Goal: Task Accomplishment & Management: Manage account settings

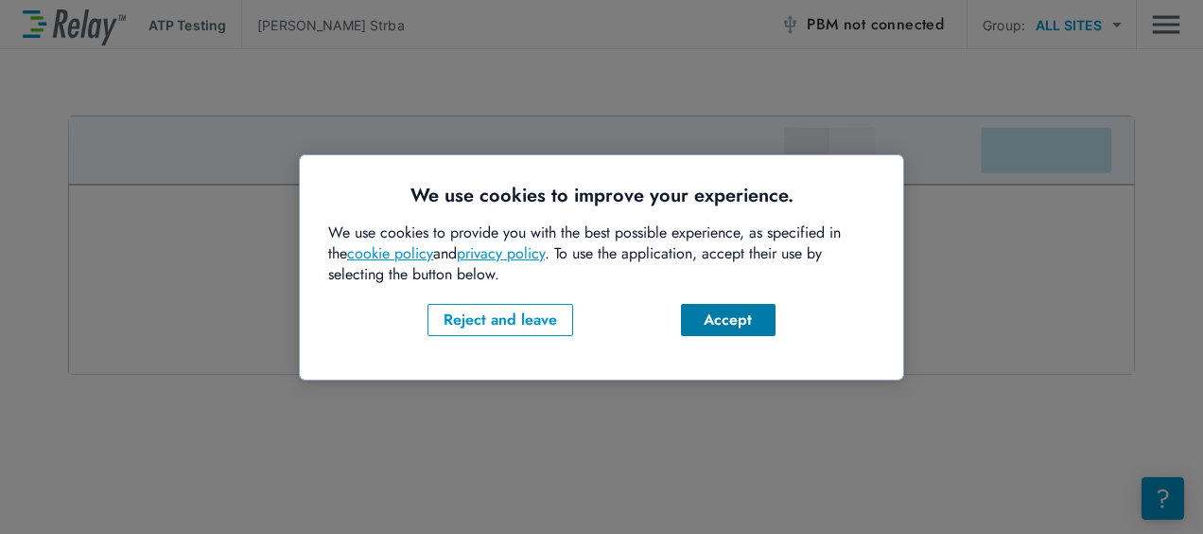
click at [745, 326] on div "Accept" at bounding box center [728, 319] width 64 height 23
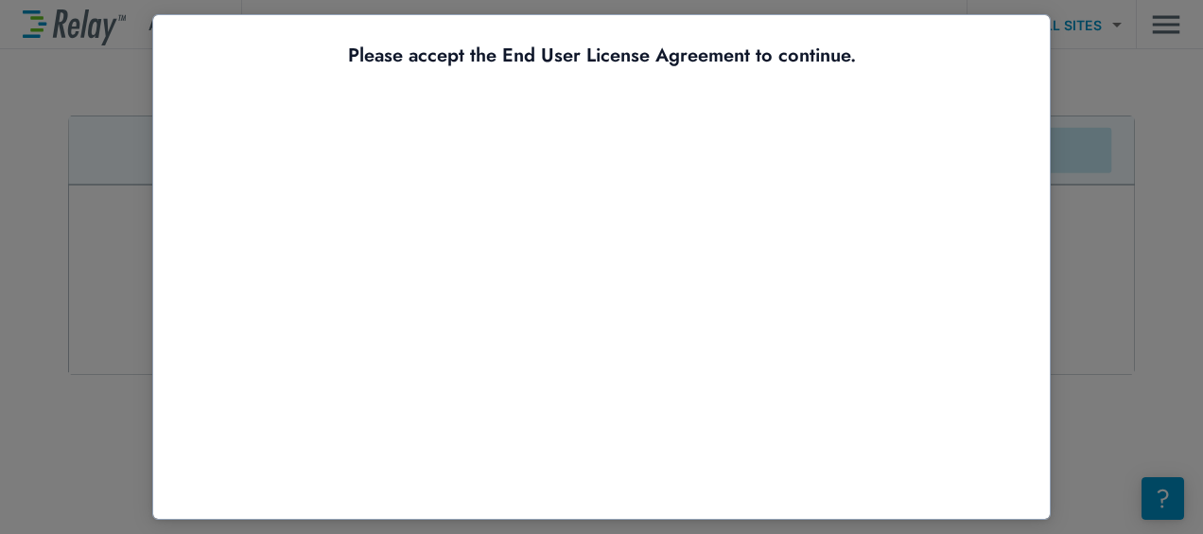
scroll to position [144, 0]
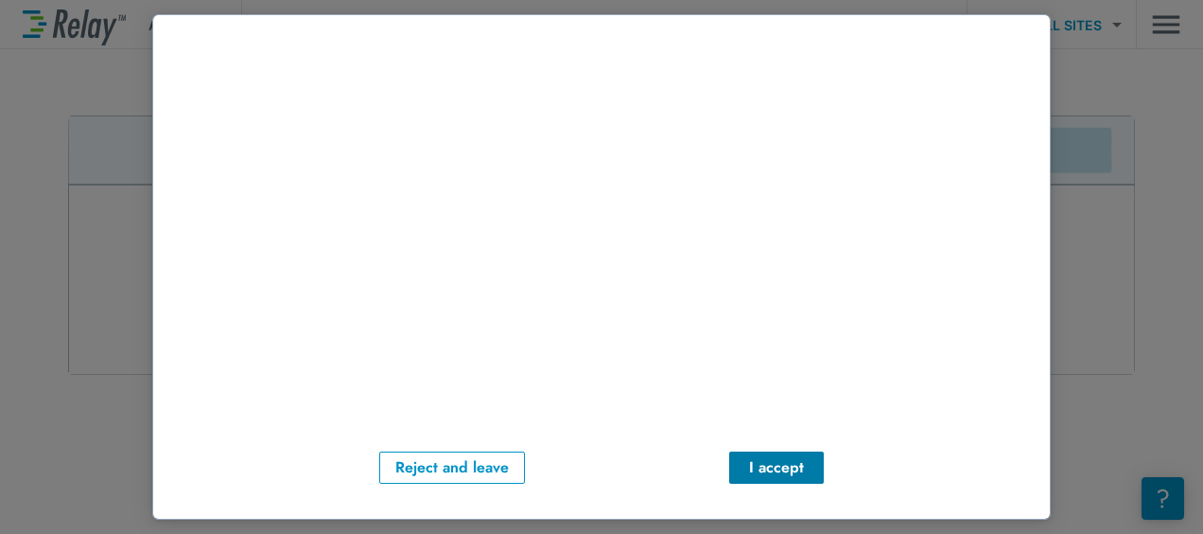
click at [731, 465] on button "I accept" at bounding box center [776, 467] width 95 height 32
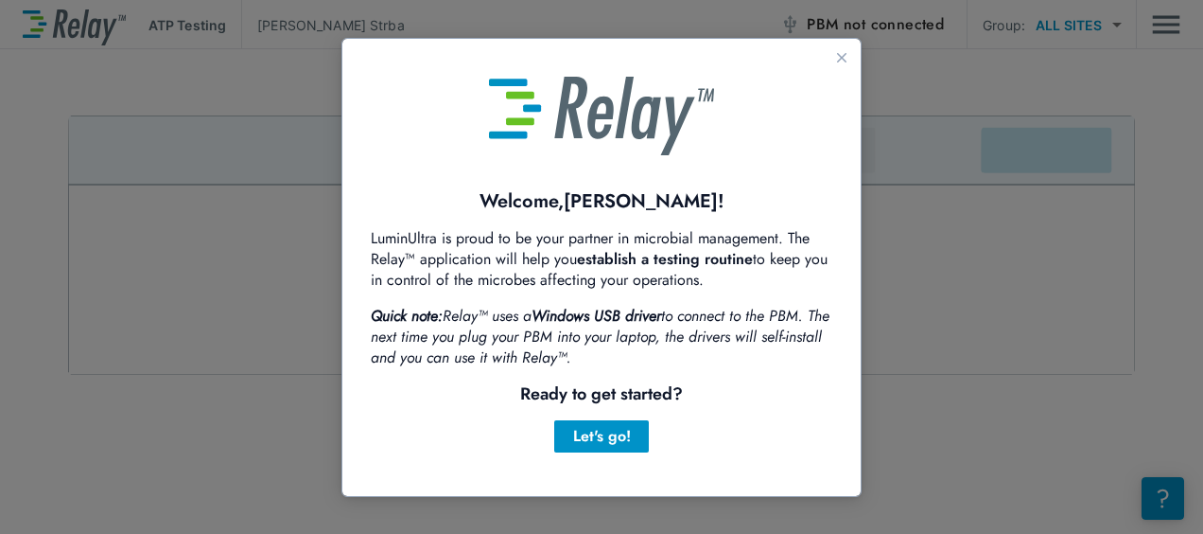
scroll to position [0, 0]
click at [618, 434] on div "Let's go!" at bounding box center [602, 436] width 64 height 23
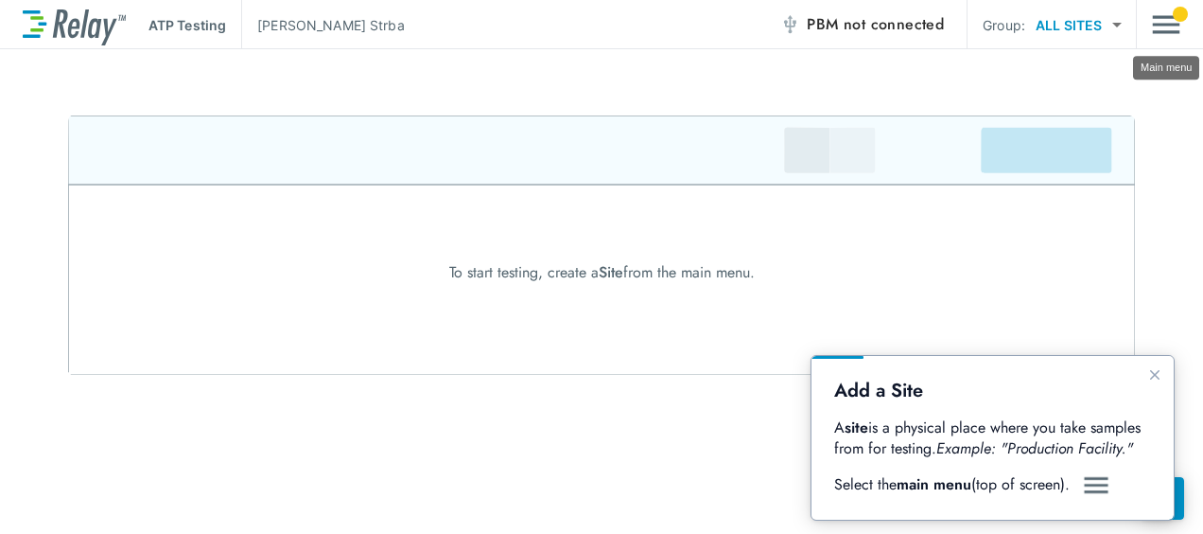
click at [1173, 11] on img "Main menu" at bounding box center [1166, 25] width 28 height 36
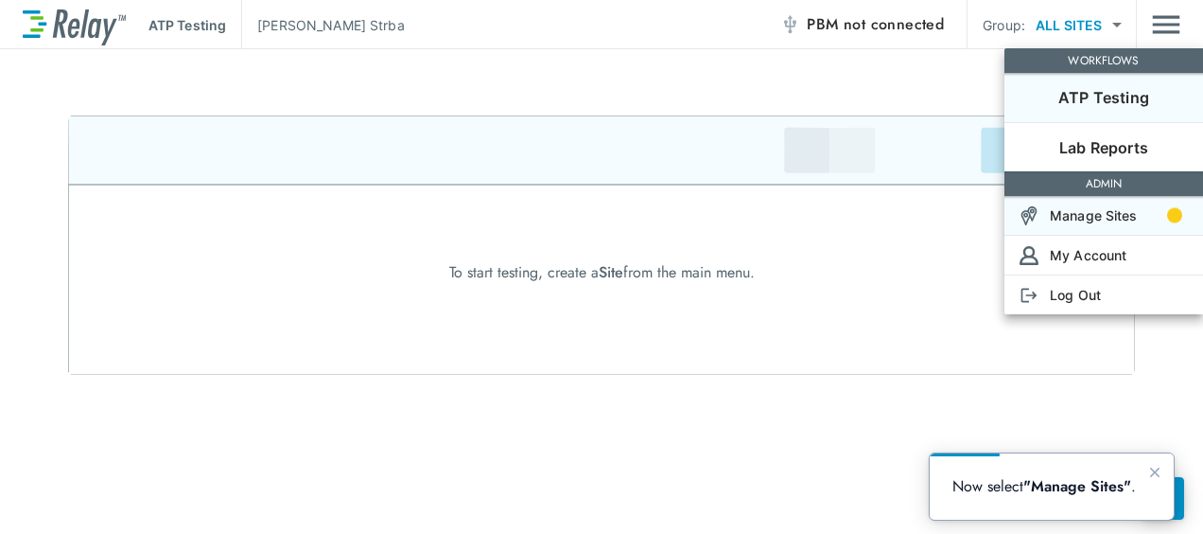
click at [1113, 220] on p "Manage Sites" at bounding box center [1094, 215] width 88 height 20
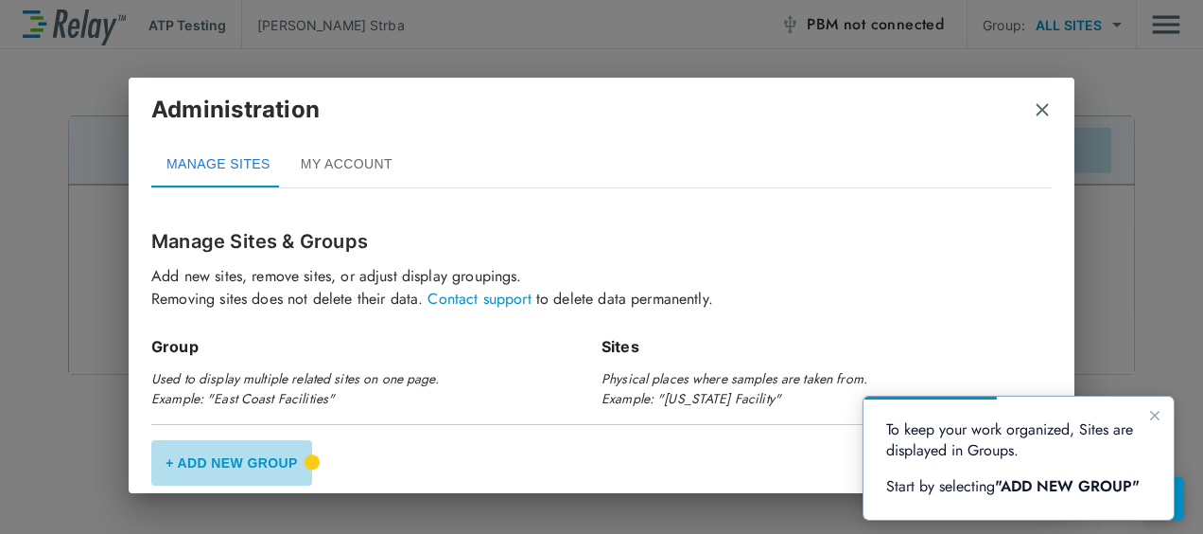
click at [287, 456] on button "+ Add New Group" at bounding box center [231, 462] width 161 height 45
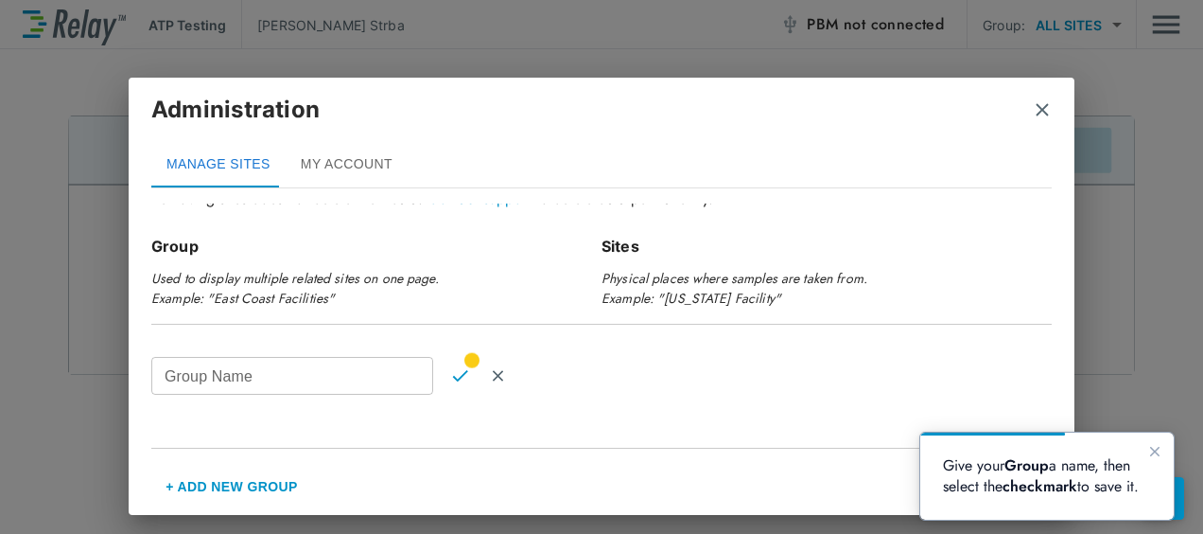
scroll to position [98, 0]
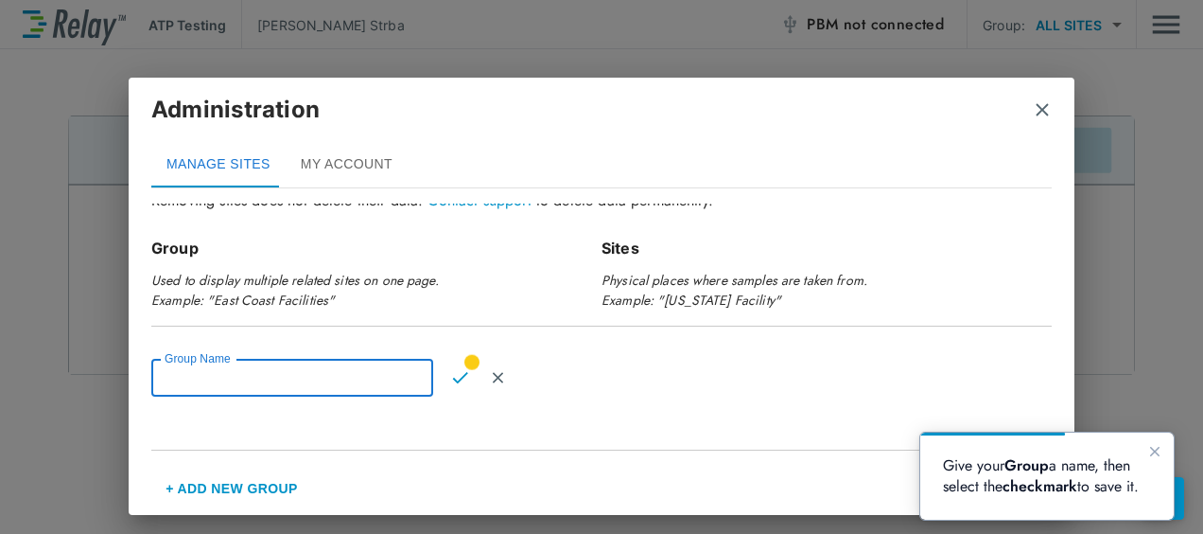
click at [326, 382] on input "Group Name" at bounding box center [292, 378] width 282 height 38
type input "*"
type input "*******"
click at [462, 369] on img "Confirm" at bounding box center [460, 377] width 16 height 17
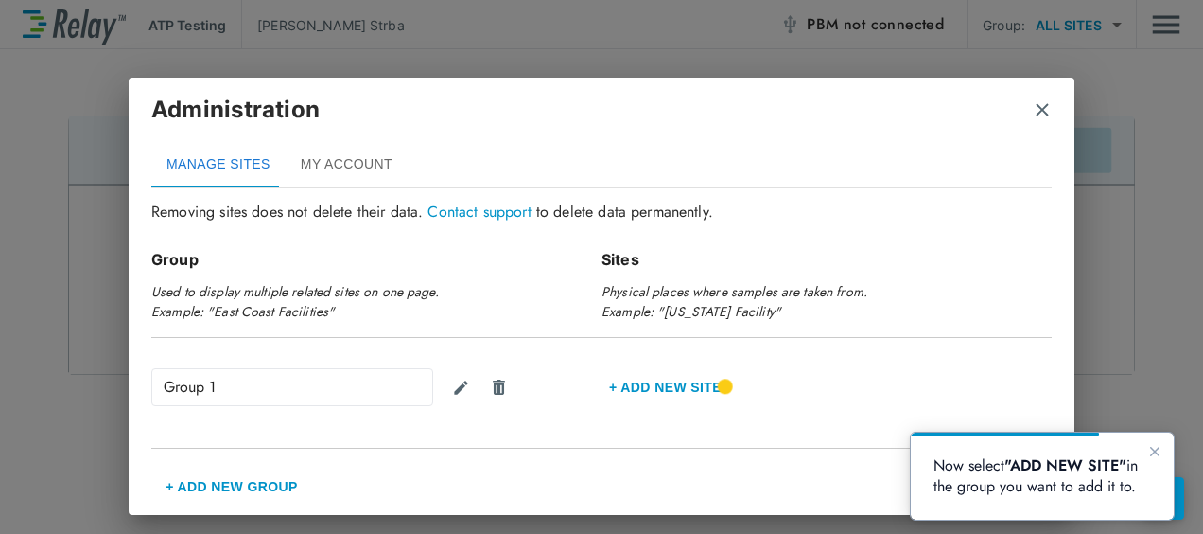
scroll to position [87, 0]
click at [660, 393] on button "+ Add new Site" at bounding box center [666, 386] width 128 height 45
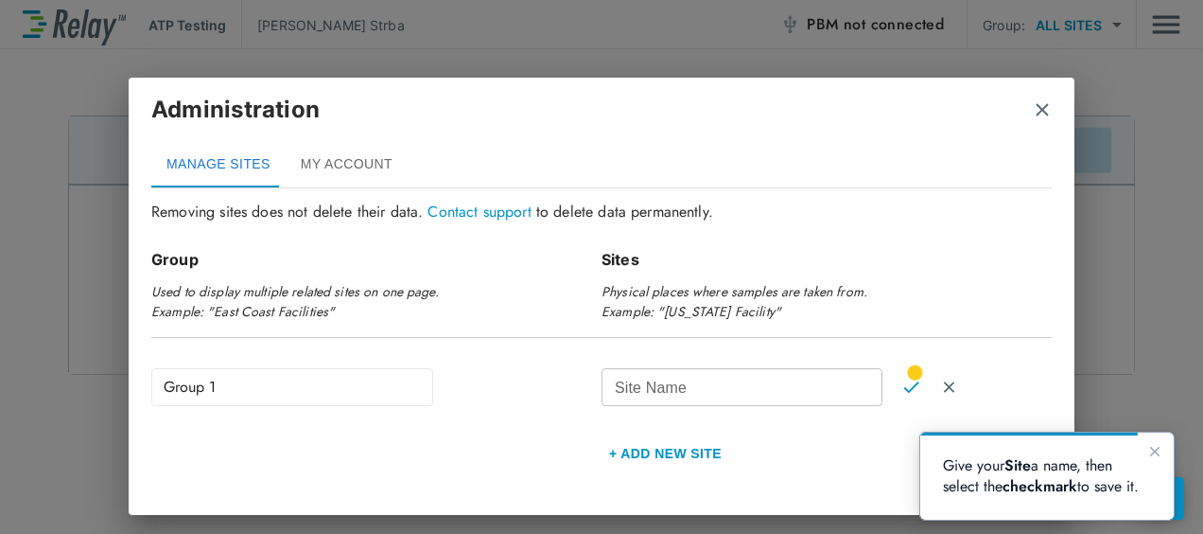
click at [660, 393] on input "Site Name" at bounding box center [742, 387] width 281 height 38
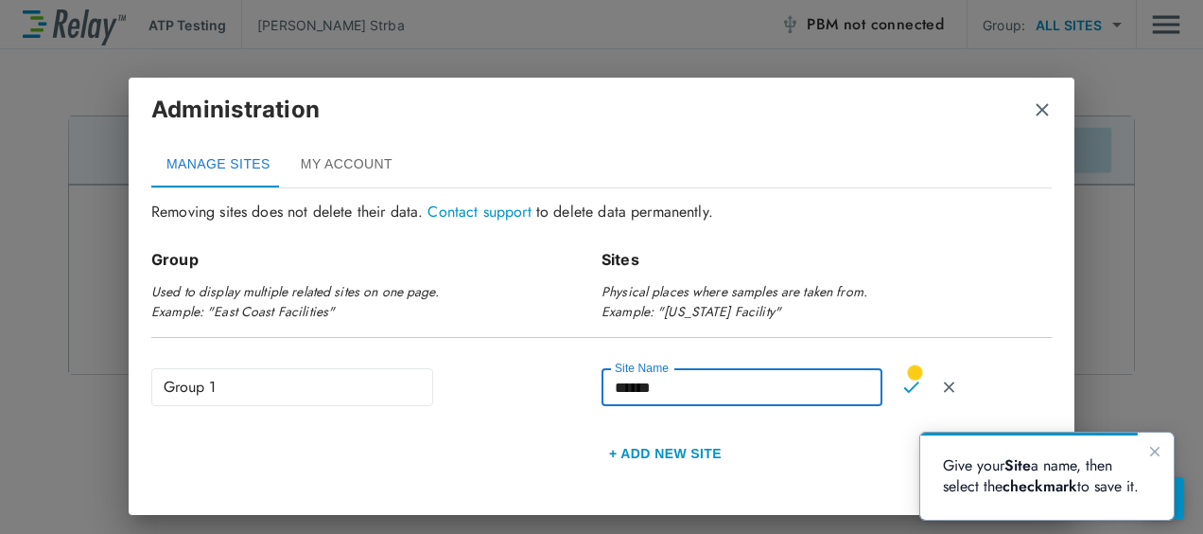
type input "******"
click at [908, 378] on img "Confirm" at bounding box center [912, 386] width 16 height 17
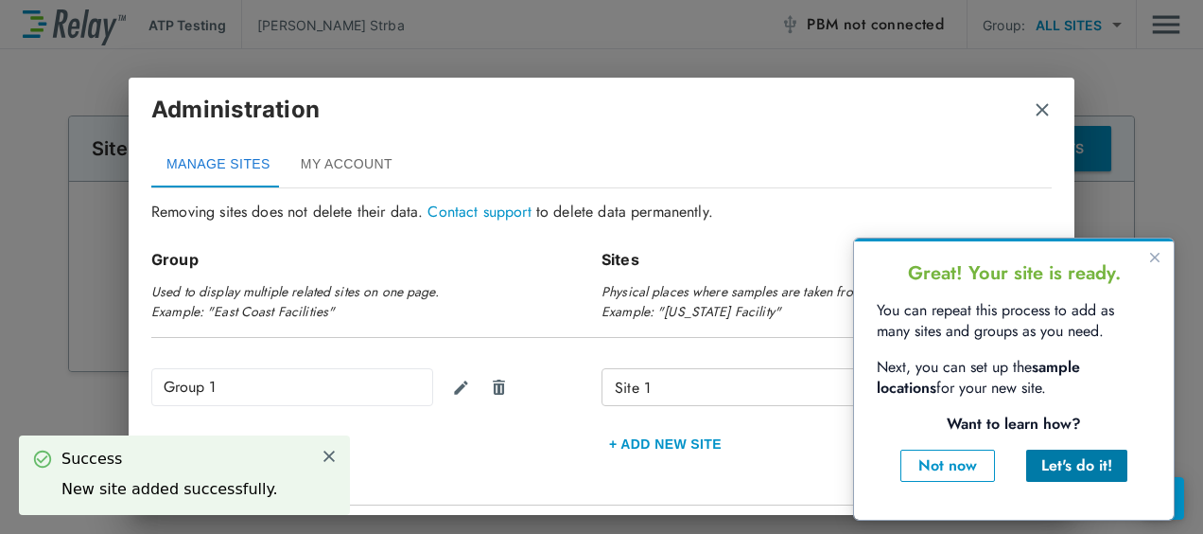
click at [1084, 465] on div "Let's do it!" at bounding box center [1077, 465] width 71 height 23
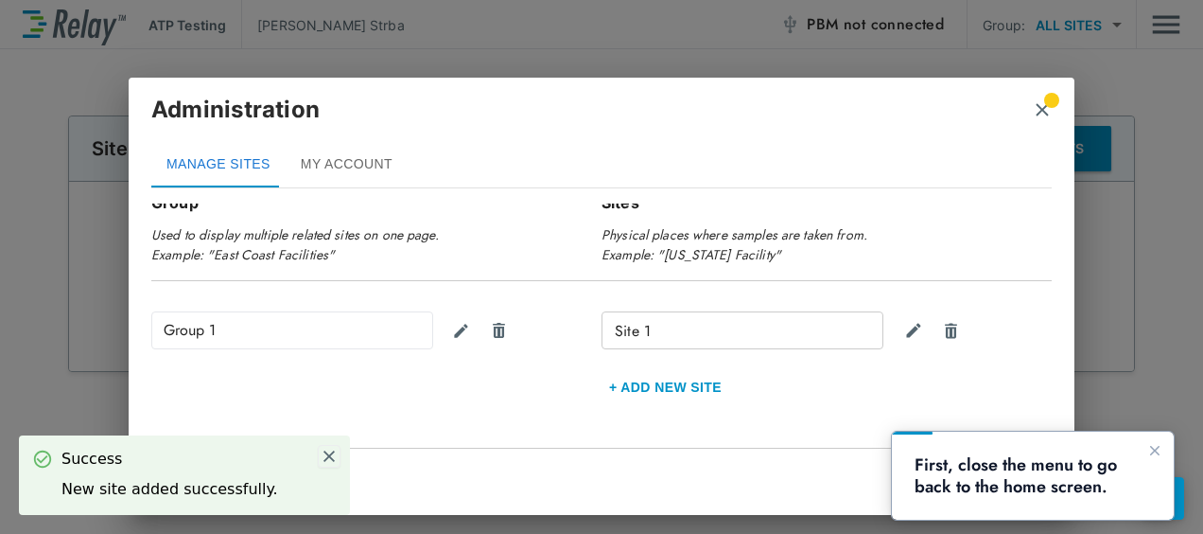
scroll to position [0, 0]
click at [326, 452] on div "Manage Sites & Groups Add new sites, remove sites, or adjust display groupings.…" at bounding box center [602, 355] width 946 height 304
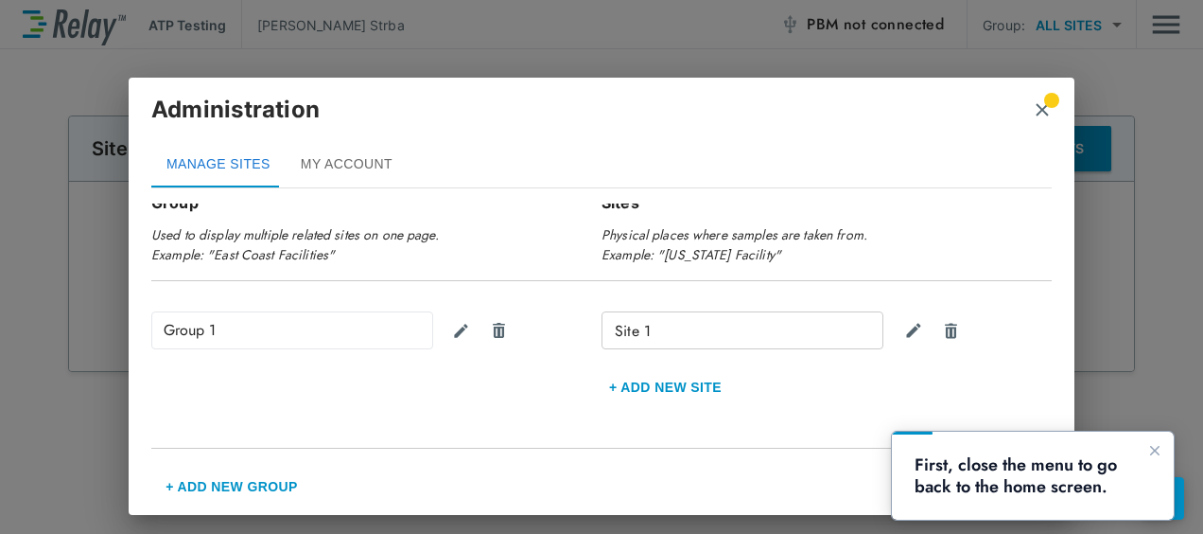
click at [1042, 109] on img "close" at bounding box center [1042, 109] width 19 height 19
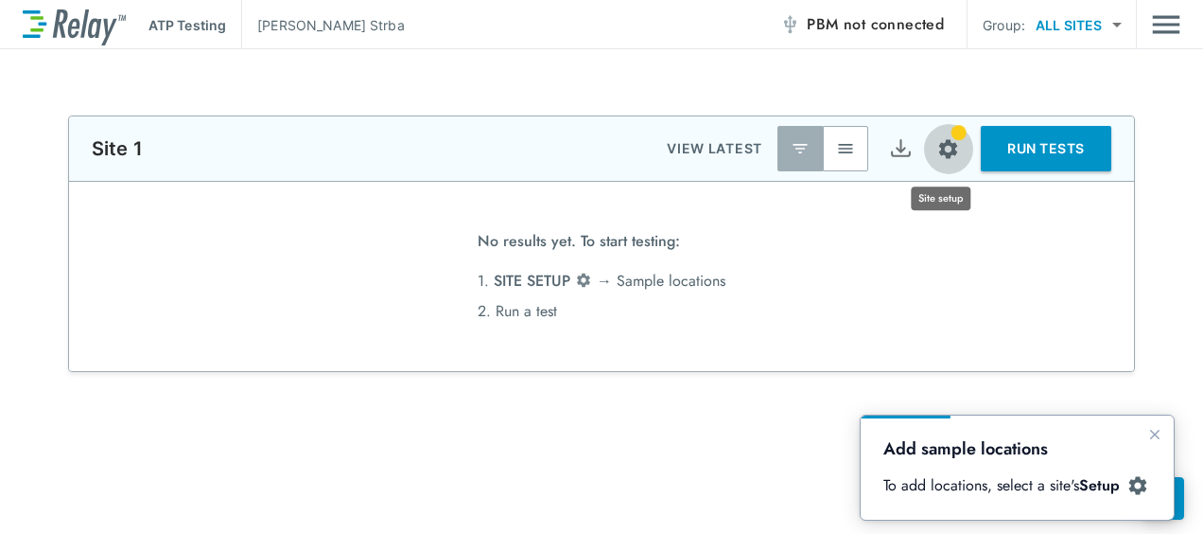
click at [940, 139] on img "Site setup" at bounding box center [949, 149] width 24 height 24
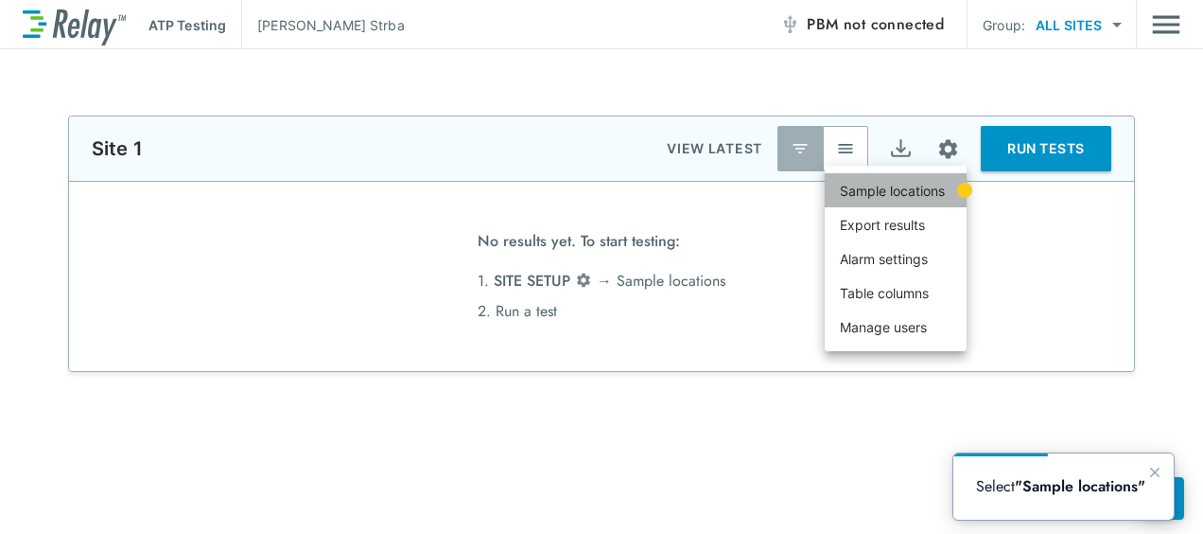
click at [928, 185] on p "Sample locations" at bounding box center [892, 191] width 105 height 20
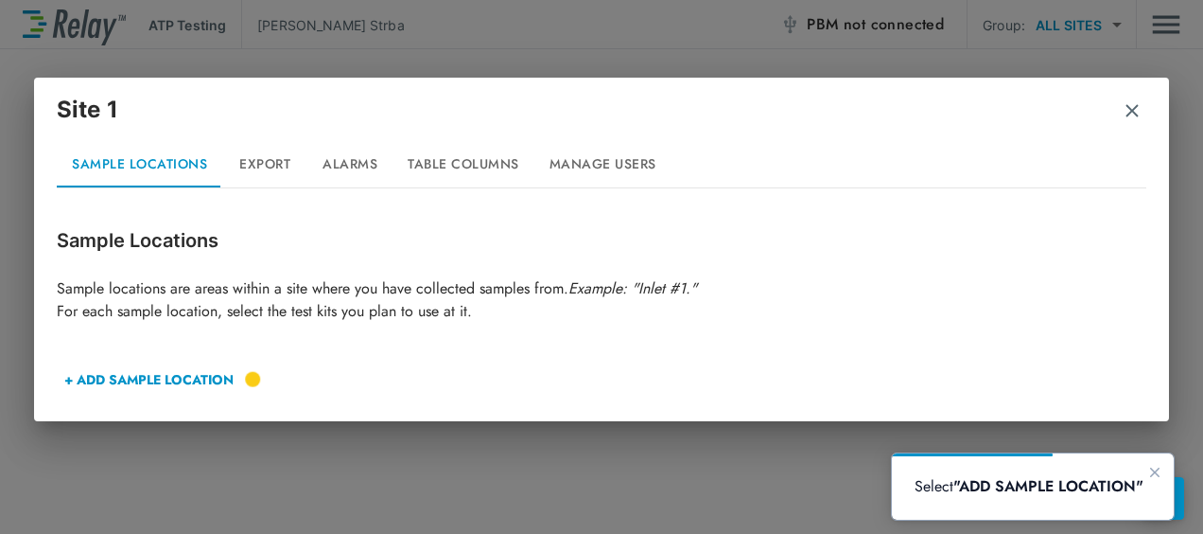
click at [146, 369] on button "+ ADD SAMPLE LOCATION" at bounding box center [149, 379] width 184 height 45
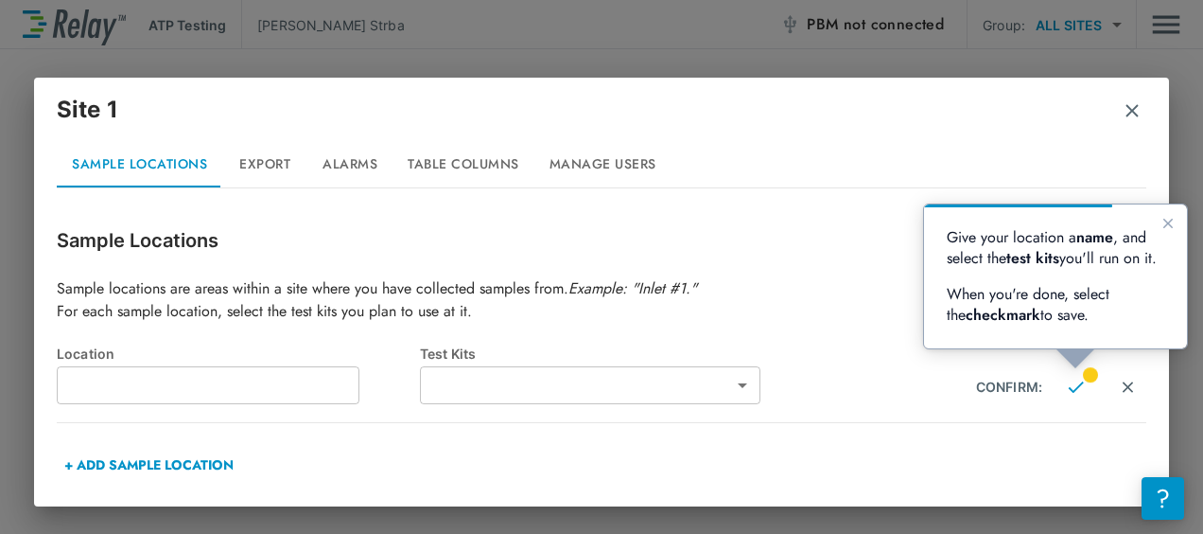
click at [152, 374] on input "text" at bounding box center [208, 385] width 303 height 38
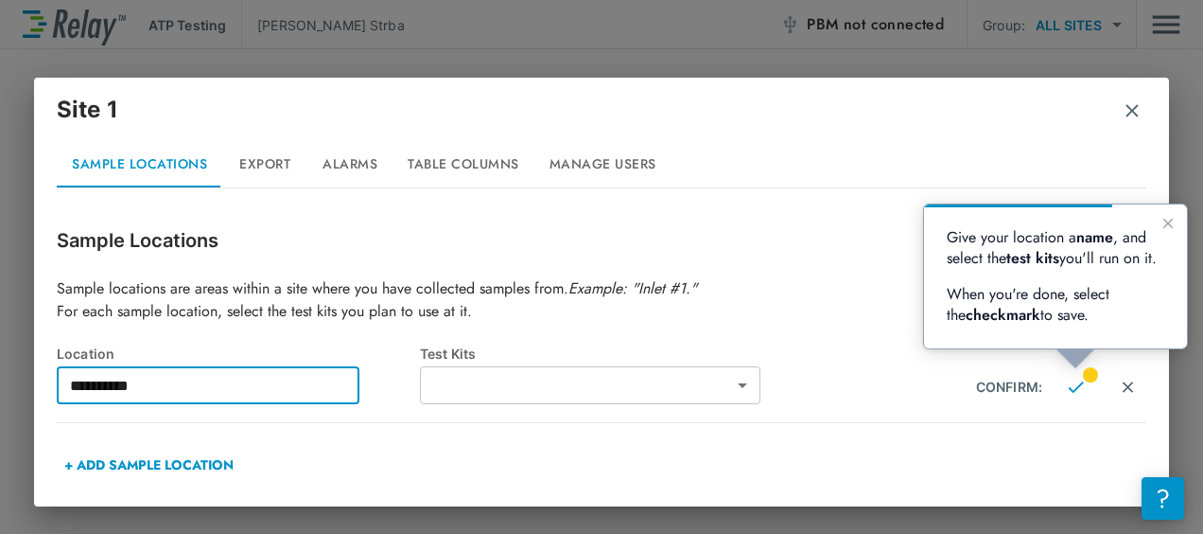
type input "**********"
click at [687, 374] on body "**********" at bounding box center [601, 267] width 1203 height 534
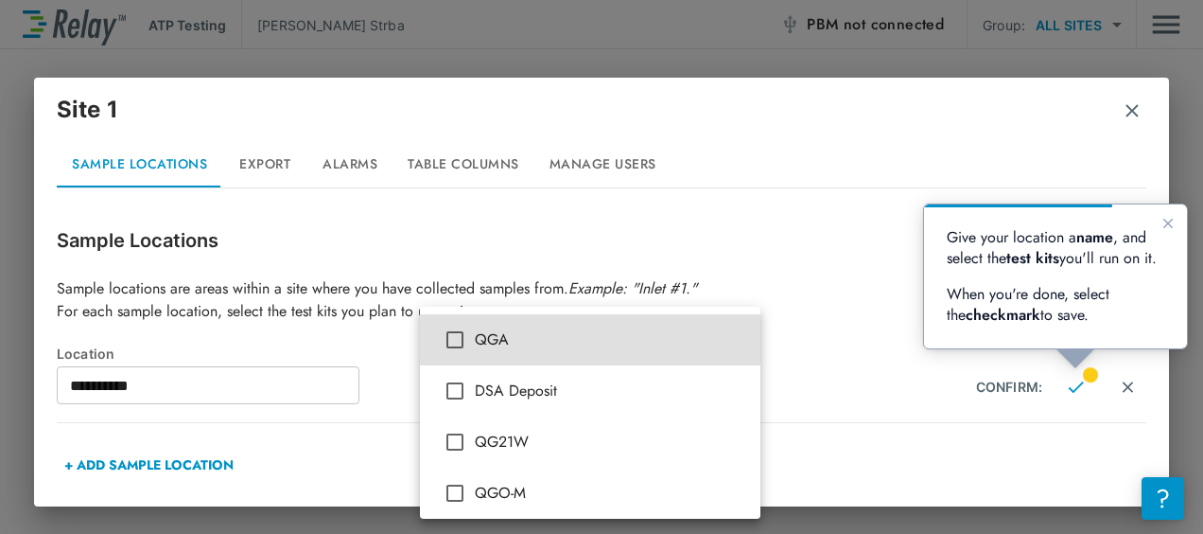
scroll to position [1, 0]
type input "***"
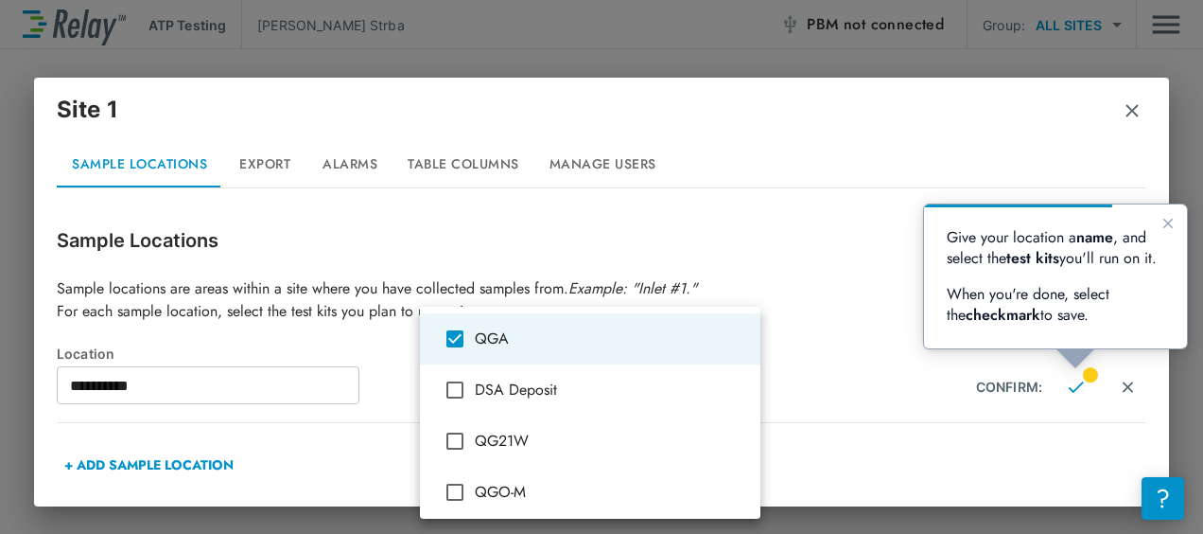
click at [798, 295] on div at bounding box center [601, 267] width 1203 height 534
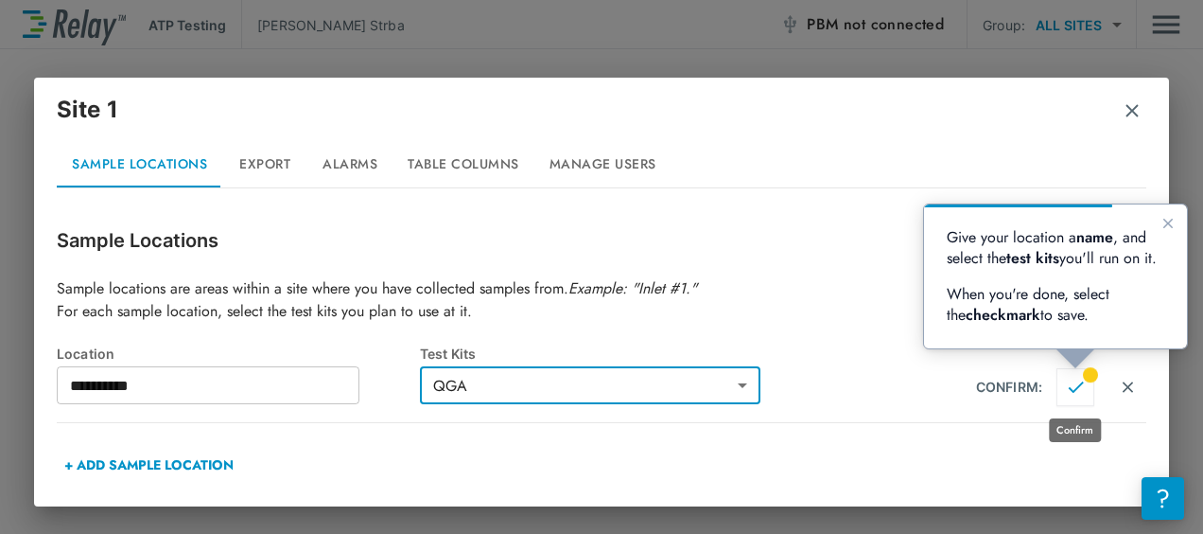
click at [1065, 387] on button "Confirm" at bounding box center [1076, 387] width 38 height 38
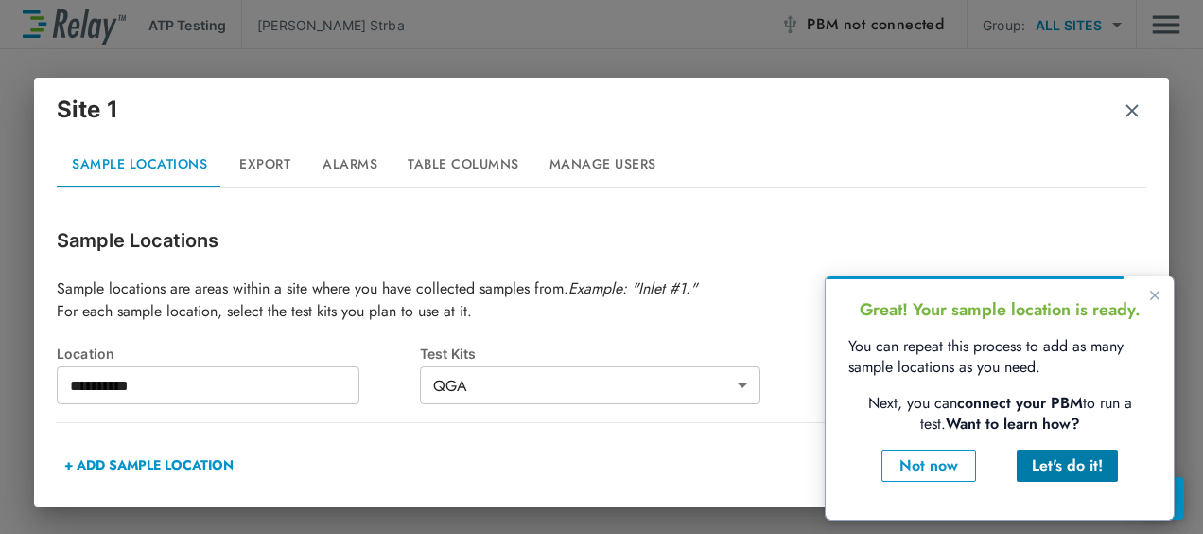
type input "**********"
type input "***"
click at [1080, 464] on div "Let's do it!" at bounding box center [1067, 465] width 71 height 23
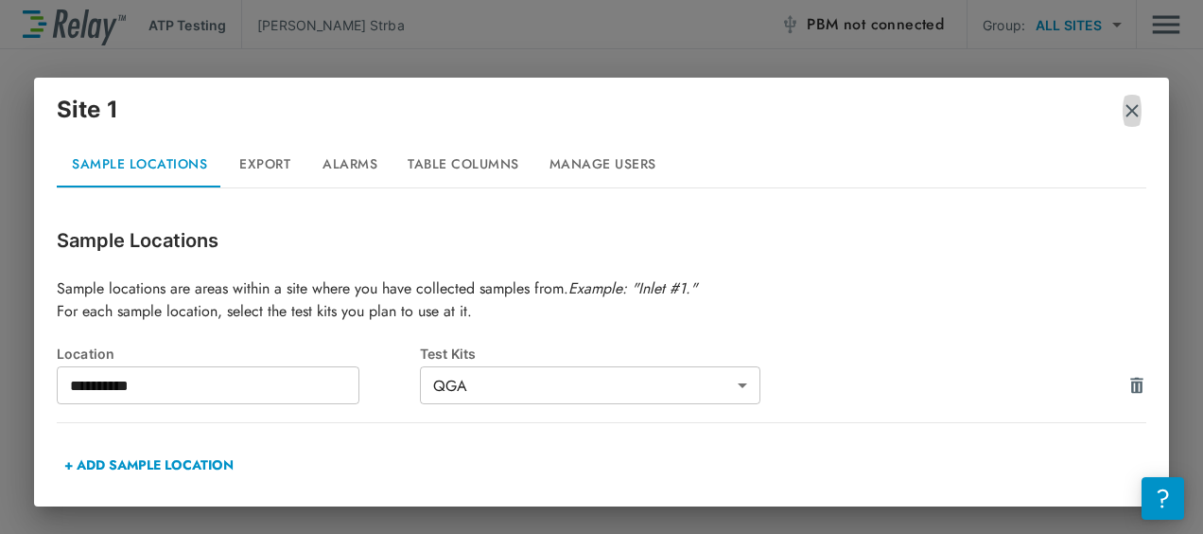
click at [1128, 115] on img "button" at bounding box center [1132, 110] width 19 height 19
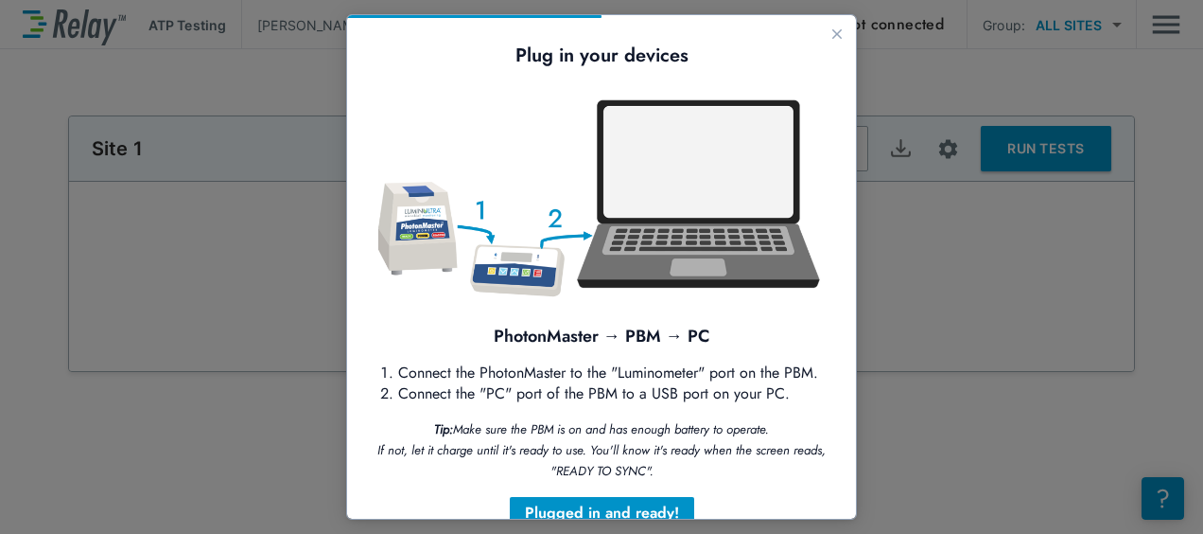
scroll to position [68, 0]
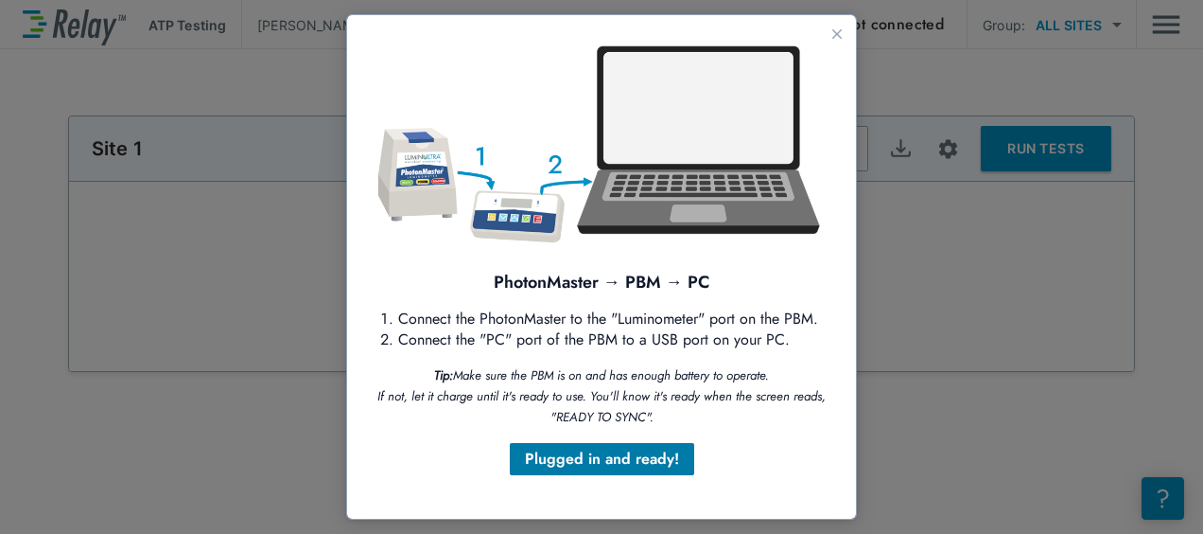
click at [600, 464] on div "Plugged in and ready!" at bounding box center [602, 459] width 154 height 23
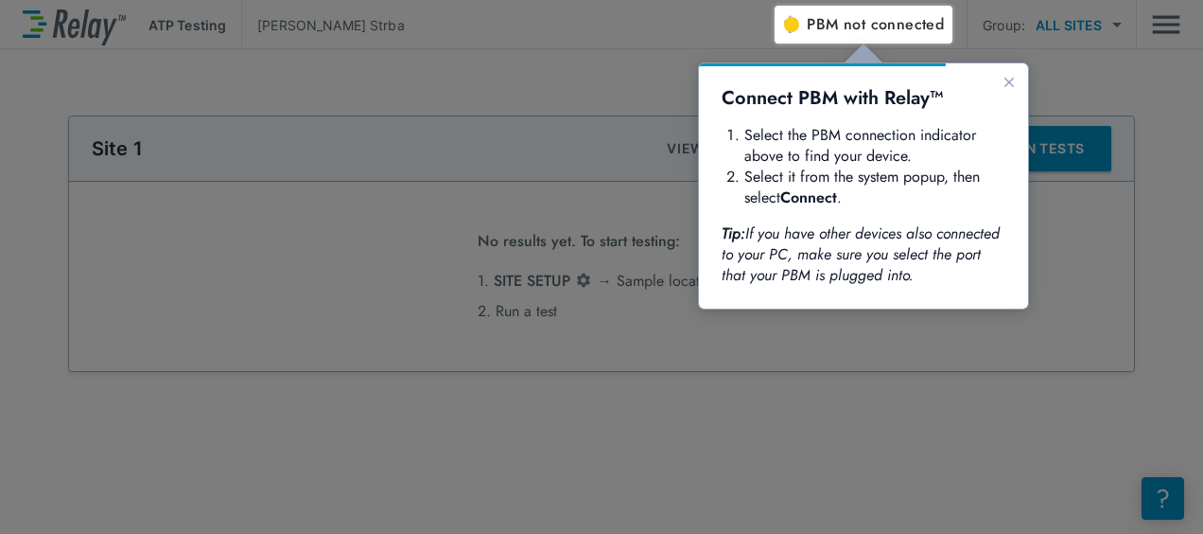
scroll to position [0, 0]
click at [854, 25] on span "not connected" at bounding box center [894, 24] width 100 height 22
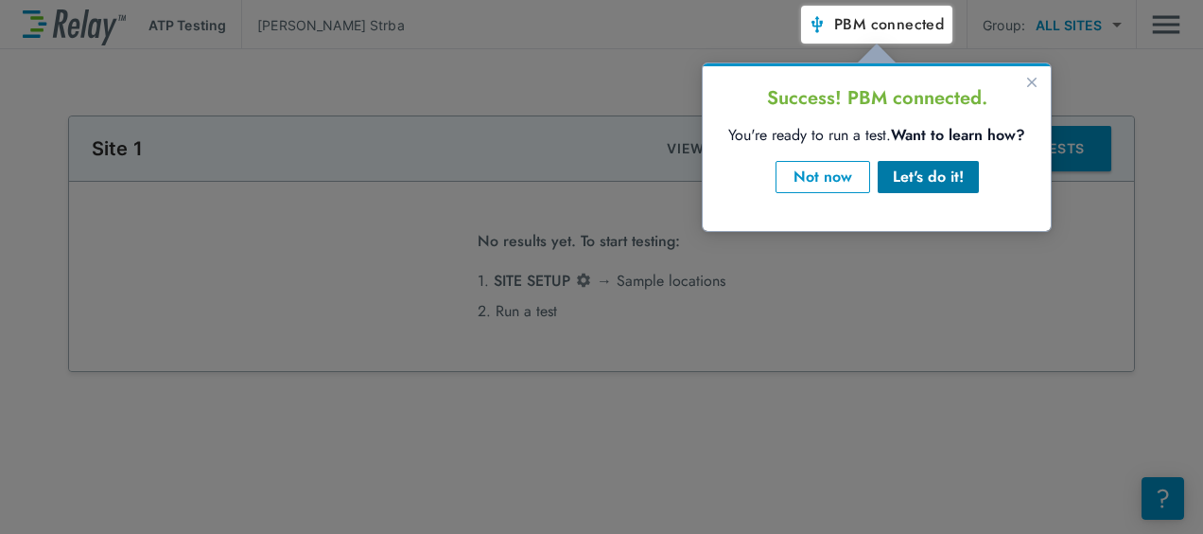
click at [940, 186] on div "Let's do it!" at bounding box center [928, 177] width 71 height 23
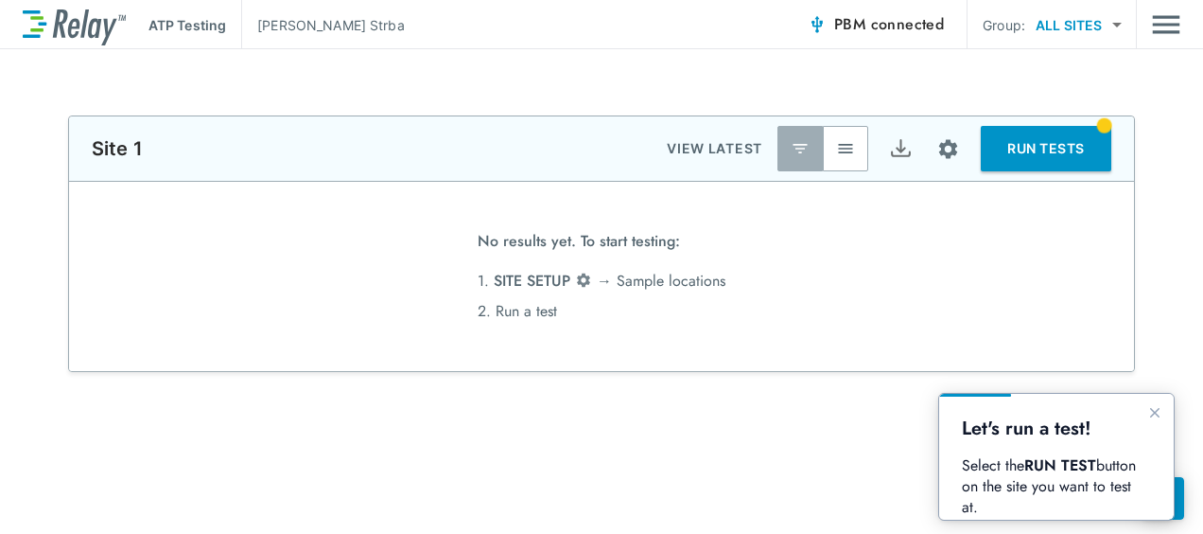
click at [1063, 137] on button "RUN TESTS" at bounding box center [1046, 148] width 131 height 45
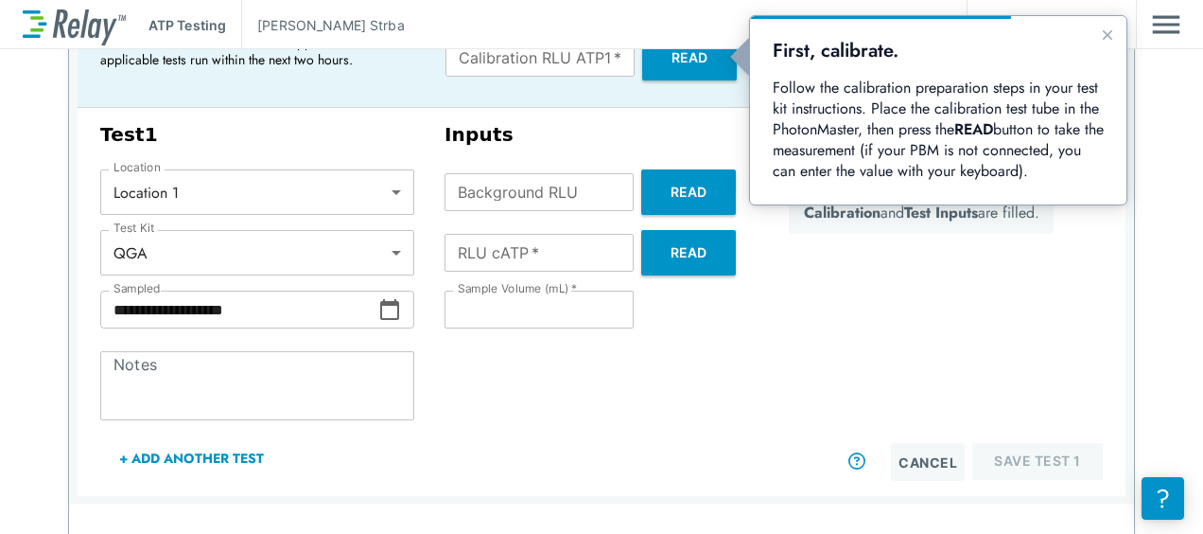
scroll to position [204, 0]
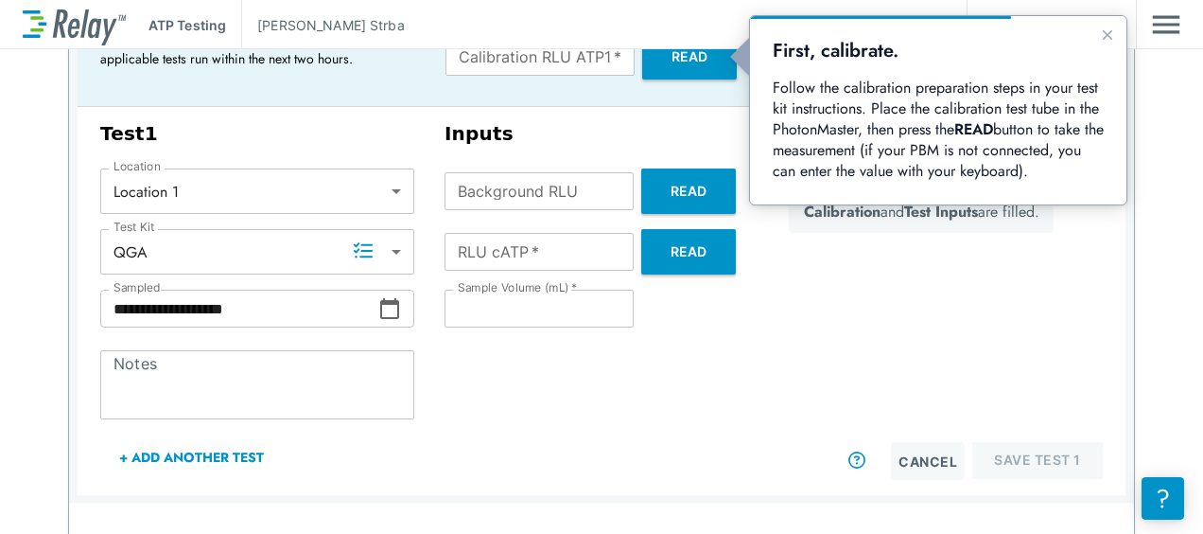
click at [360, 252] on icon at bounding box center [363, 250] width 19 height 19
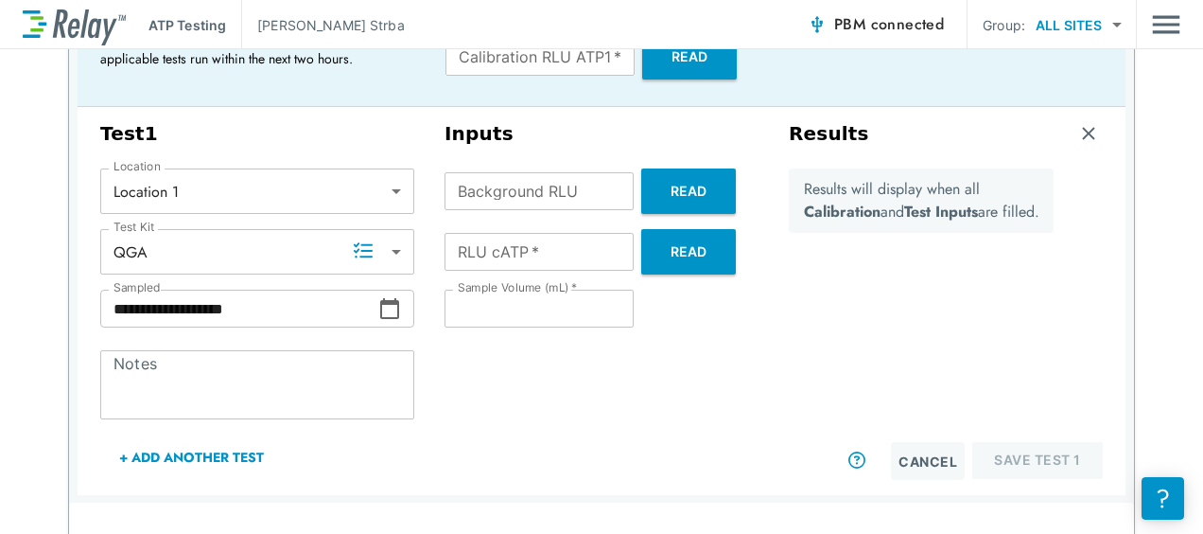
click at [360, 252] on icon at bounding box center [363, 250] width 19 height 19
click at [370, 243] on icon at bounding box center [363, 250] width 19 height 19
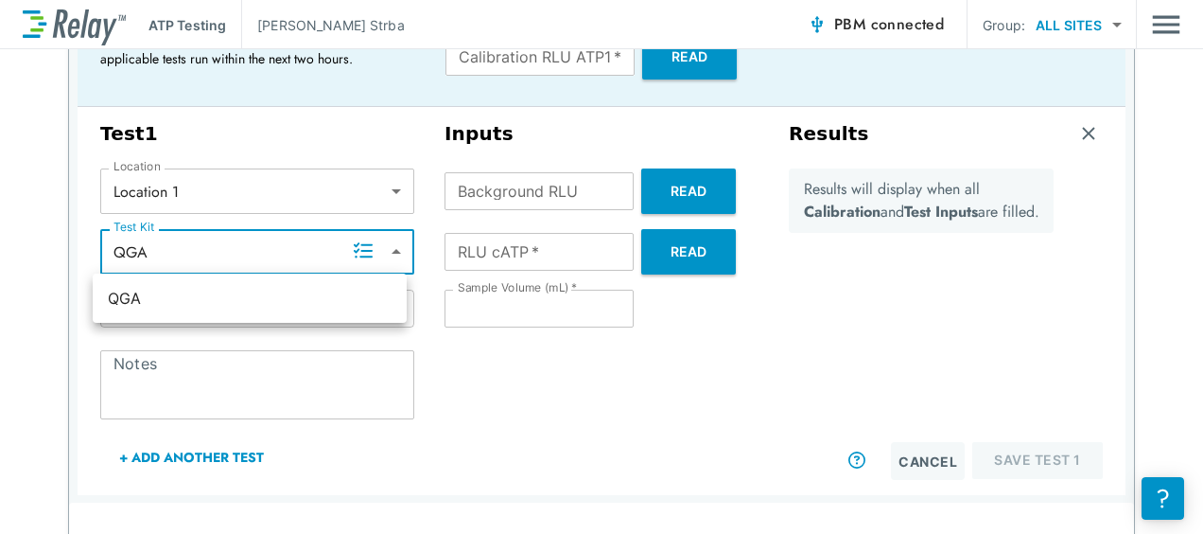
click at [390, 250] on body "**********" at bounding box center [601, 267] width 1203 height 534
click at [381, 246] on div at bounding box center [601, 267] width 1203 height 534
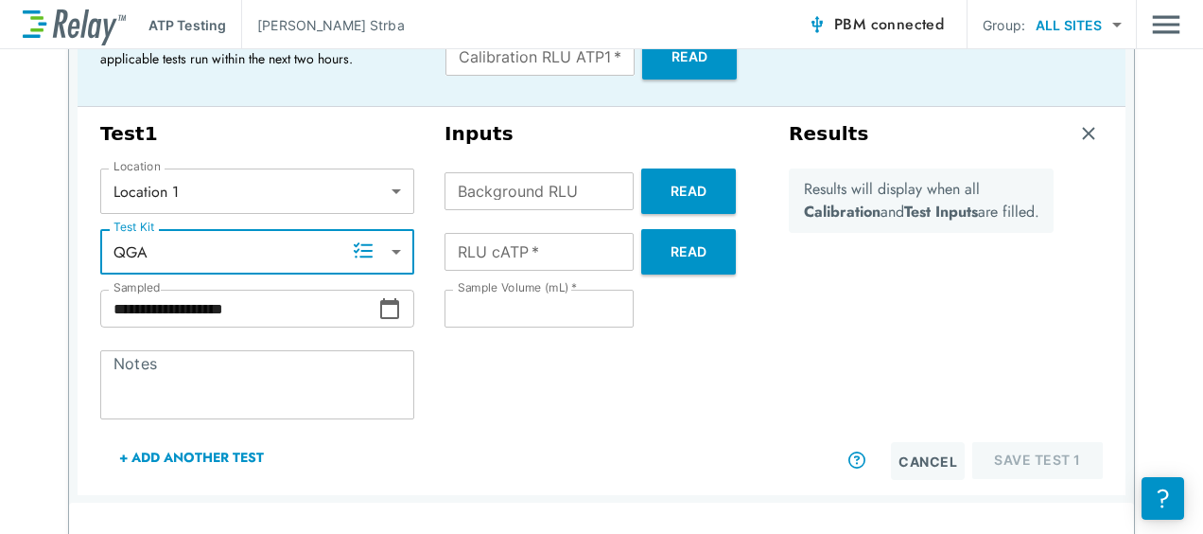
click at [369, 250] on icon at bounding box center [363, 250] width 19 height 19
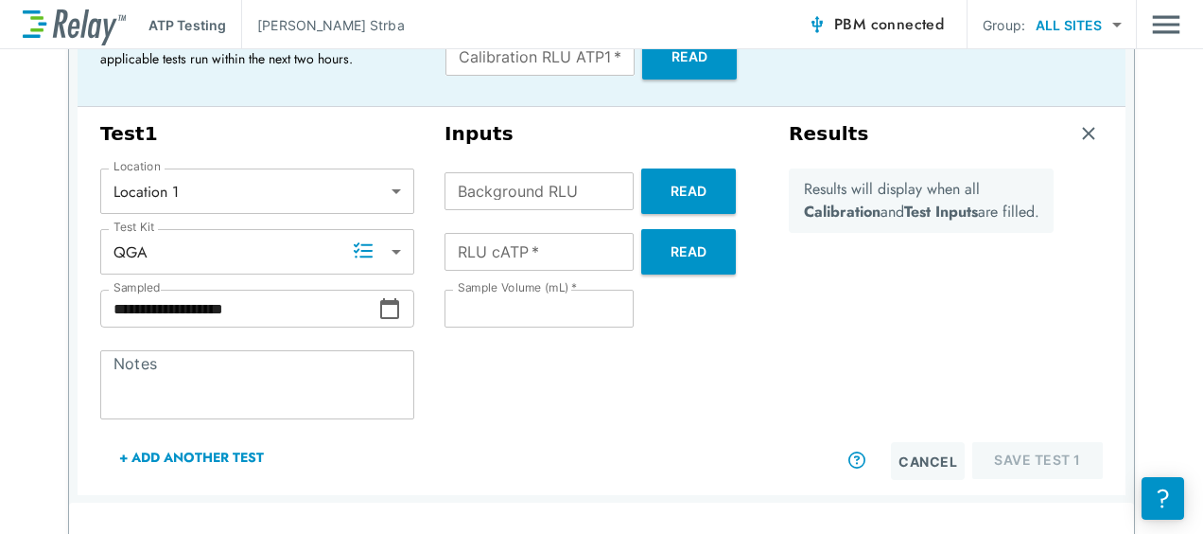
click at [365, 245] on icon at bounding box center [363, 249] width 19 height 15
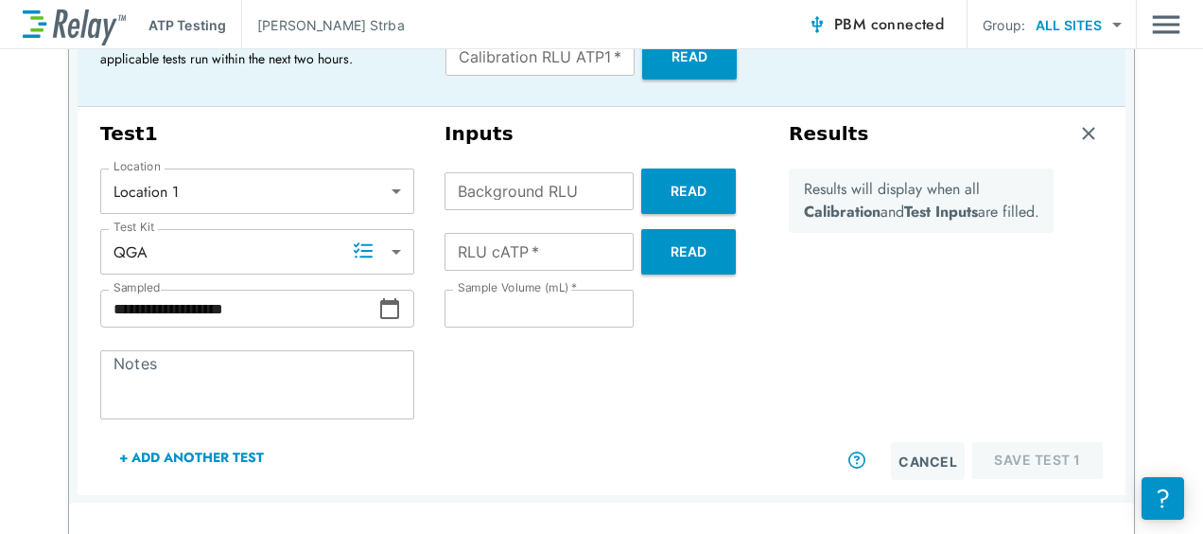
click at [365, 245] on icon at bounding box center [363, 249] width 19 height 15
click at [857, 455] on icon at bounding box center [857, 459] width 17 height 17
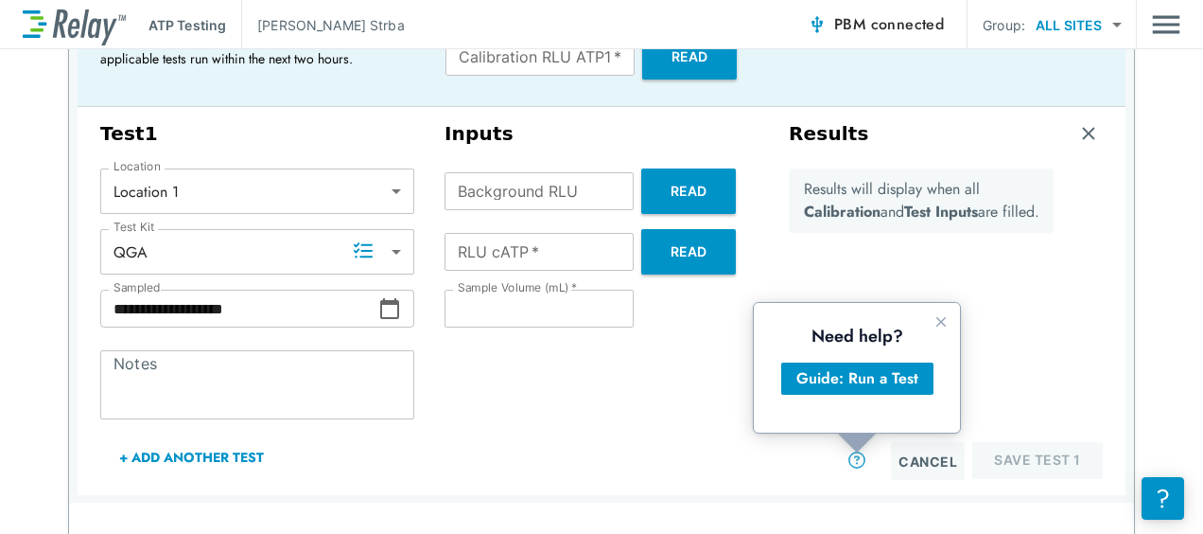
scroll to position [0, 0]
click at [946, 319] on icon "Close guide" at bounding box center [941, 321] width 15 height 15
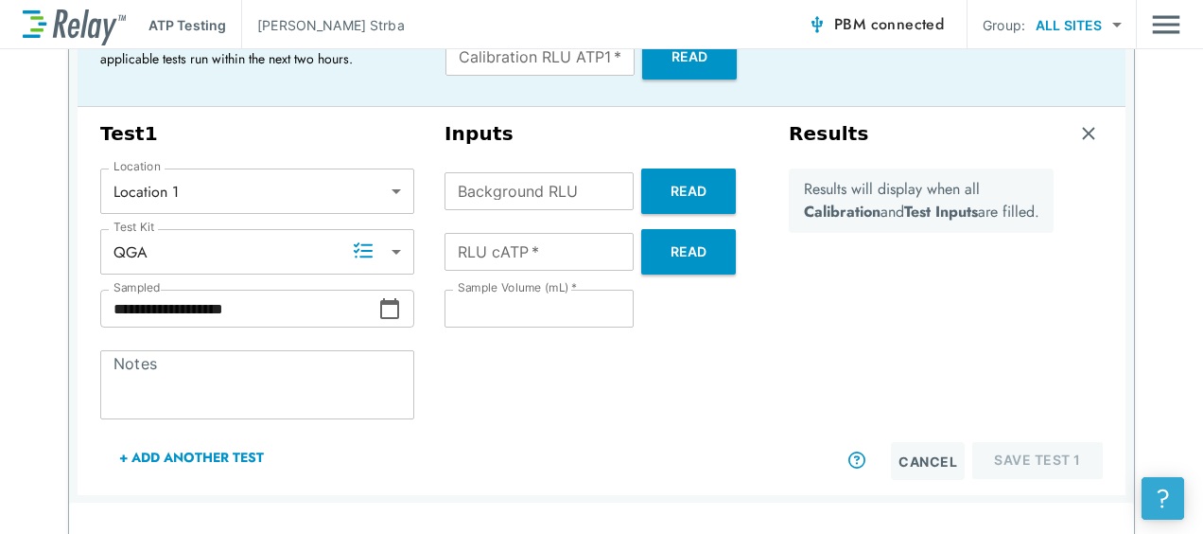
click at [1154, 479] on button "?" at bounding box center [1163, 498] width 43 height 43
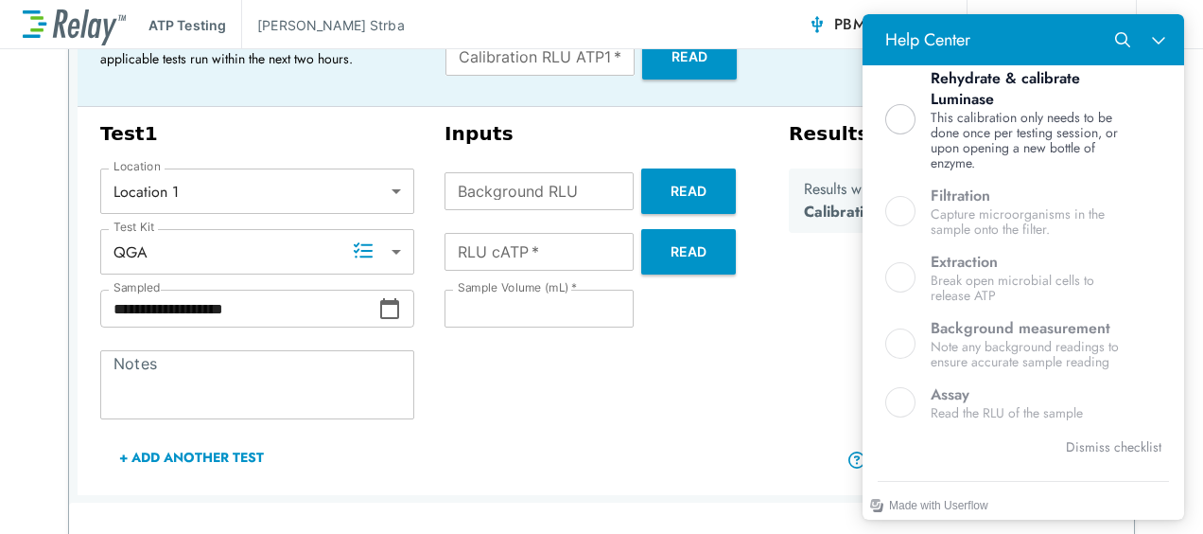
scroll to position [700, 0]
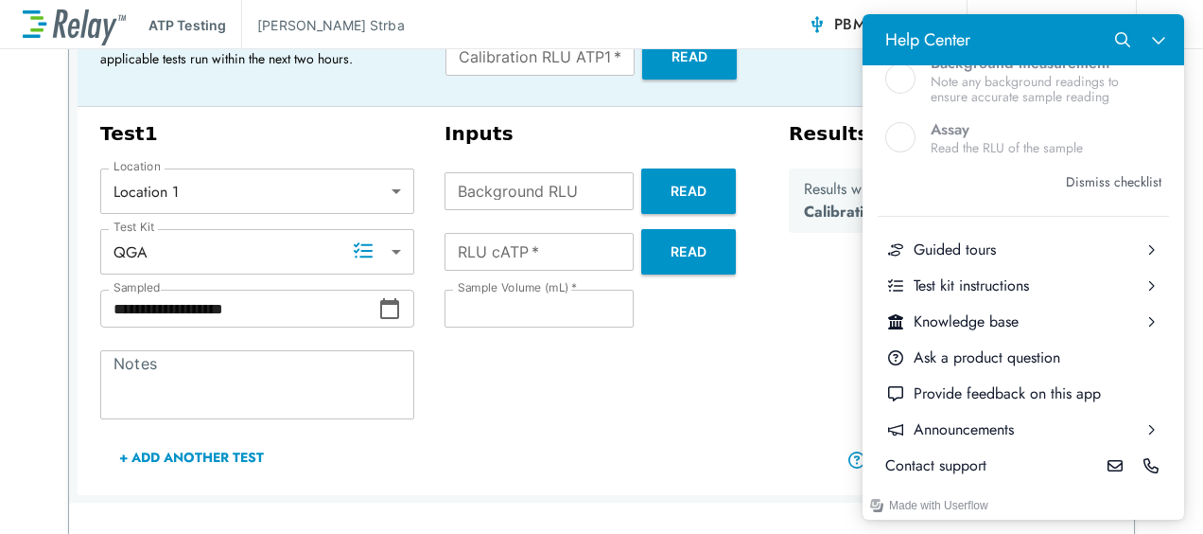
click at [1107, 176] on button "Dismiss checklist" at bounding box center [1114, 181] width 96 height 23
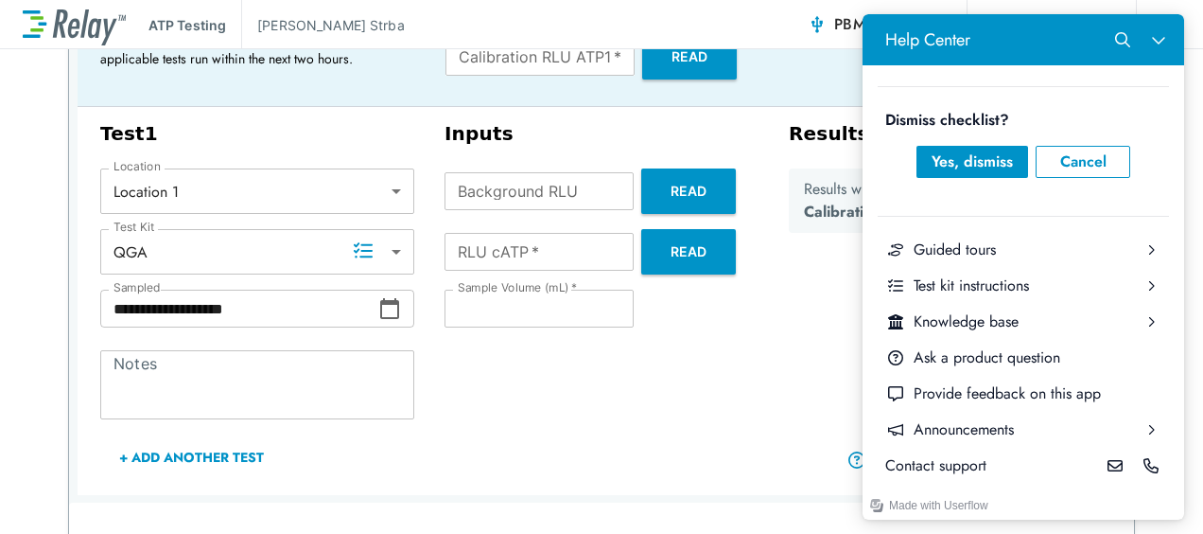
scroll to position [45, 0]
click at [1010, 161] on button "Yes, dismiss" at bounding box center [973, 163] width 112 height 32
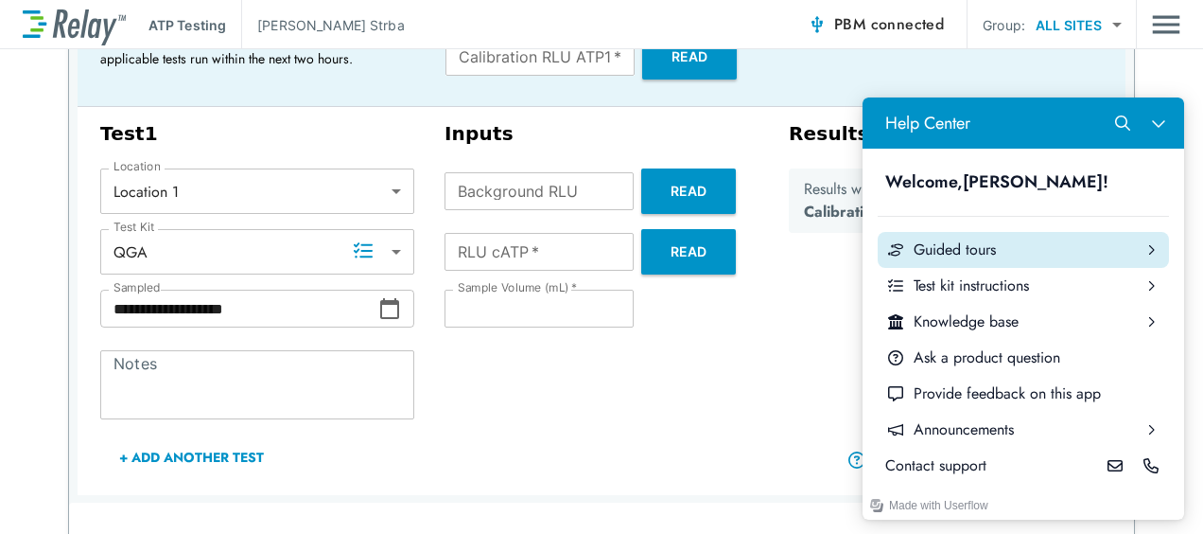
click at [951, 255] on div "Guided tours" at bounding box center [1024, 249] width 220 height 21
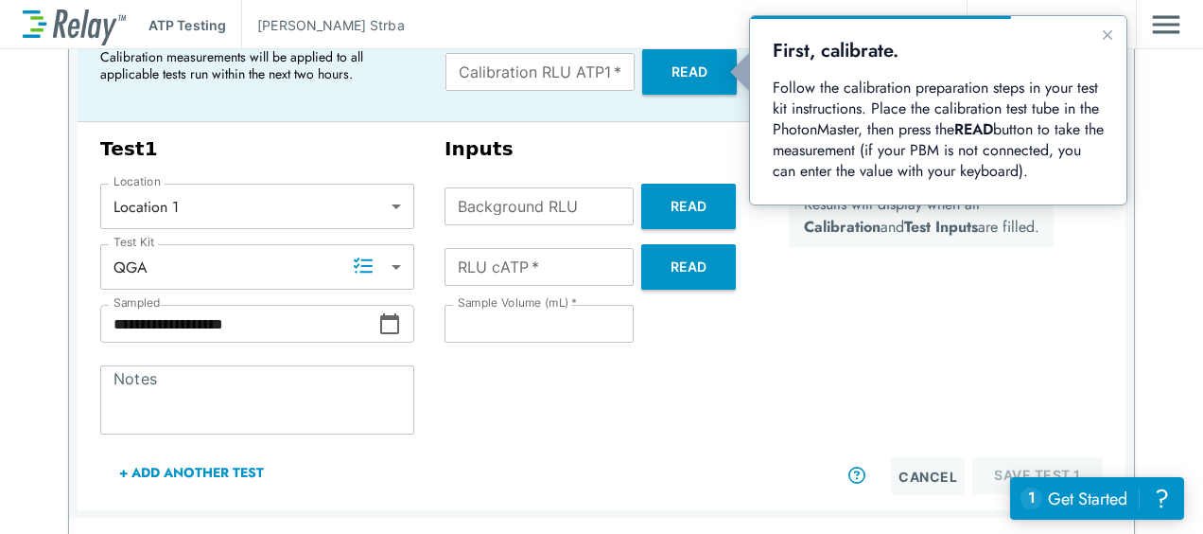
click at [1011, 312] on div "Results will display when all Calibration and Test Inputs are filled." at bounding box center [921, 320] width 265 height 273
click at [1115, 35] on icon "Close guide" at bounding box center [1107, 34] width 15 height 15
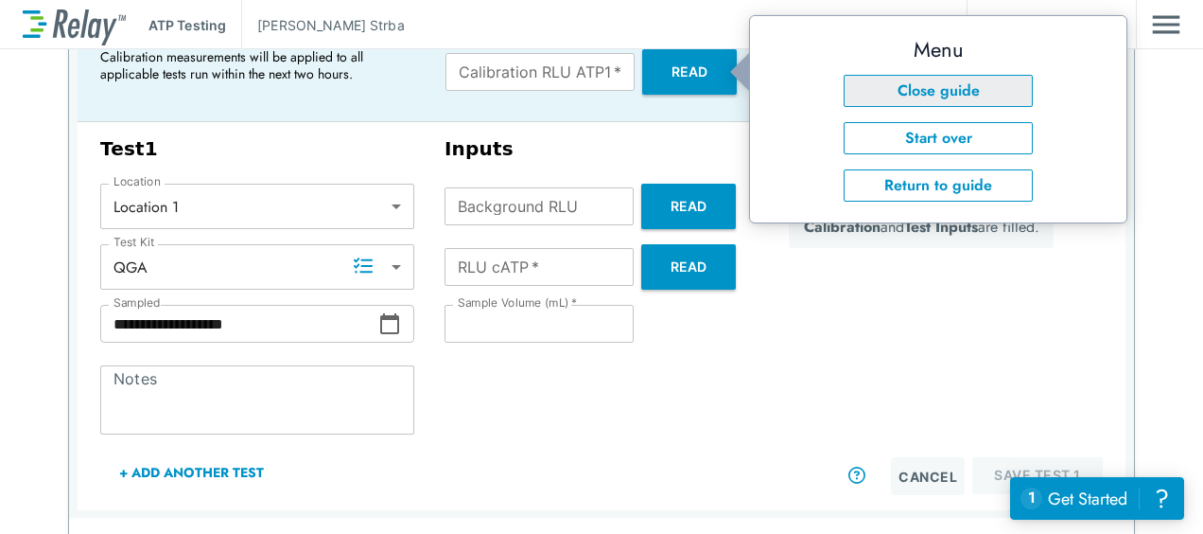
click at [989, 81] on button "Close guide" at bounding box center [938, 91] width 189 height 32
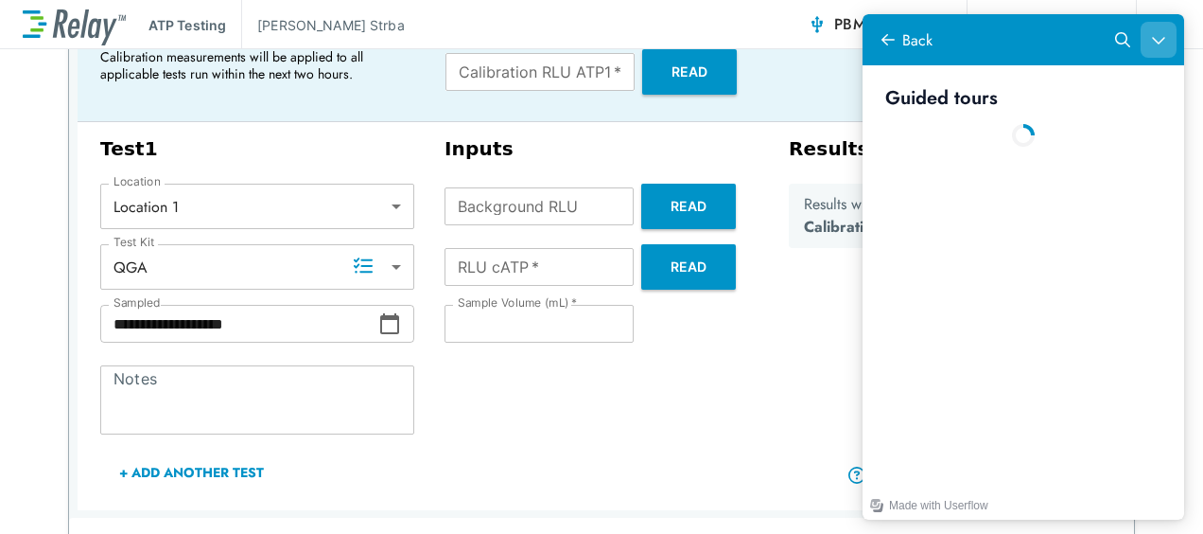
click at [1166, 33] on icon "Close Help Center" at bounding box center [1158, 39] width 15 height 15
click at [934, 31] on button "Back" at bounding box center [905, 40] width 70 height 36
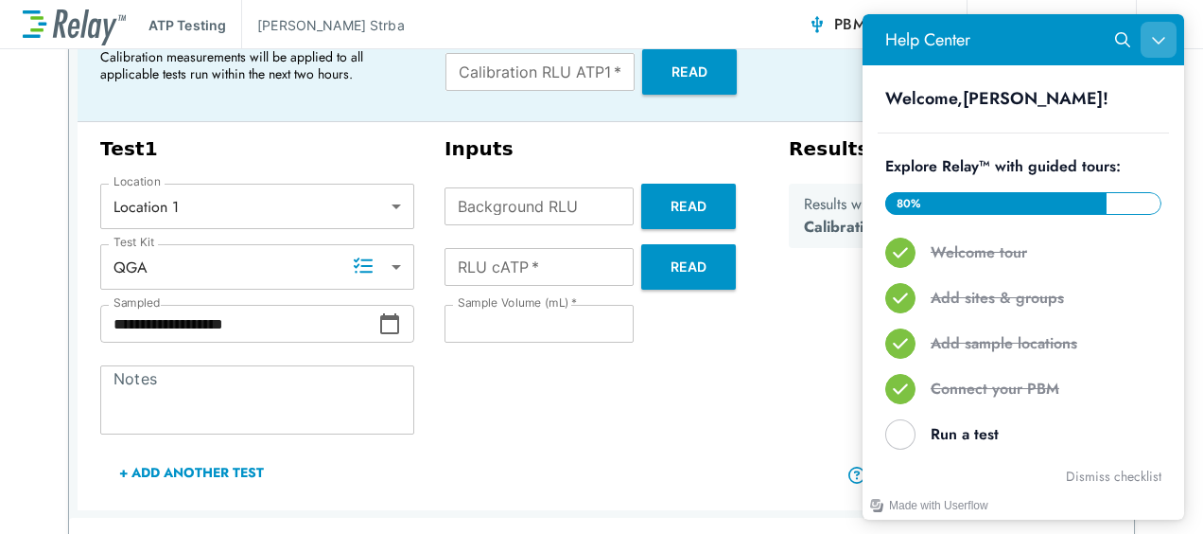
click at [1158, 39] on icon "Close Help Center" at bounding box center [1158, 39] width 15 height 15
